Goal: Manage account settings

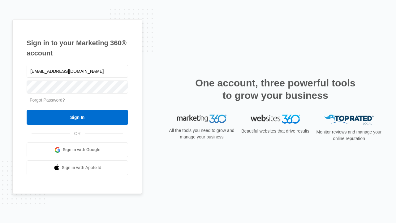
type input "dankie614@gmail.com"
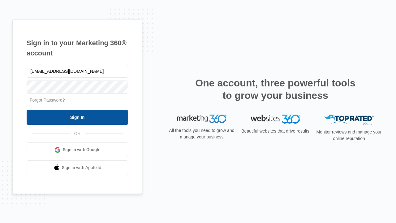
click at [77, 117] on input "Sign In" at bounding box center [77, 117] width 101 height 15
